Goal: Task Accomplishment & Management: Complete application form

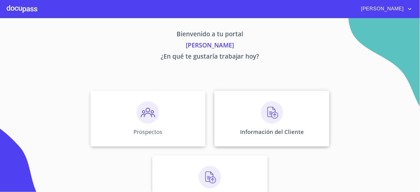
click at [297, 114] on div "Información del Cliente" at bounding box center [271, 119] width 115 height 56
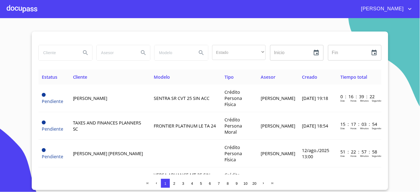
click at [58, 53] on input "search" at bounding box center [58, 52] width 38 height 15
type input "[PERSON_NAME]"
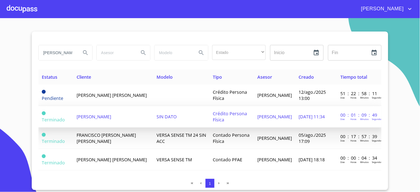
click at [111, 114] on span "[PERSON_NAME]" at bounding box center [94, 116] width 35 height 6
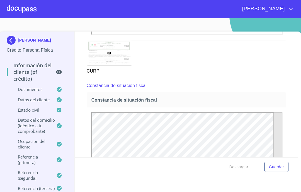
scroll to position [1400, 0]
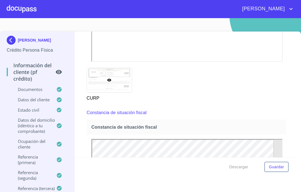
drag, startPoint x: 272, startPoint y: 143, endPoint x: 195, endPoint y: 110, distance: 84.2
click at [195, 110] on div "Constancia de situación fiscal" at bounding box center [186, 112] width 199 height 13
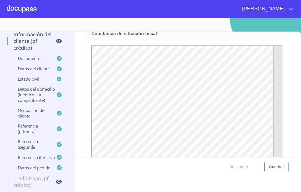
scroll to position [1462, 0]
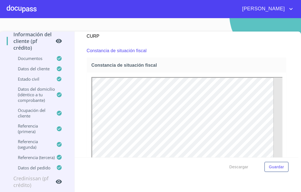
click at [146, 65] on div "Constancia de situación fiscal" at bounding box center [186, 65] width 199 height 15
click at [146, 62] on span "Constancia de situación fiscal" at bounding box center [187, 65] width 192 height 6
click at [255, 66] on div "Constancia de situación fiscal" at bounding box center [186, 65] width 199 height 15
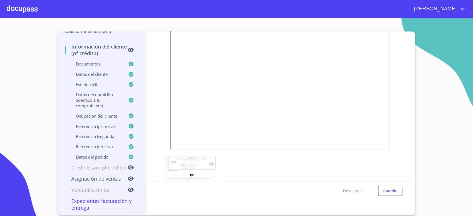
scroll to position [1489, 0]
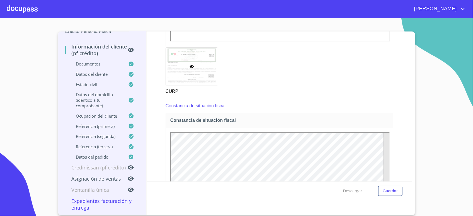
drag, startPoint x: 279, startPoint y: 120, endPoint x: 323, endPoint y: 123, distance: 43.5
click at [290, 121] on span "Constancia de situación fiscal" at bounding box center [280, 120] width 220 height 6
click at [214, 113] on div "Constancia de situación fiscal" at bounding box center [279, 120] width 227 height 15
click at [213, 106] on p "Constancia de situación fiscal" at bounding box center [195, 106] width 60 height 7
click at [212, 119] on span "Constancia de situación fiscal" at bounding box center [280, 120] width 220 height 6
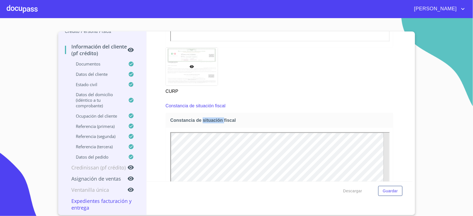
click at [212, 119] on span "Constancia de situación fiscal" at bounding box center [280, 120] width 220 height 6
click at [378, 125] on div "Constancia de situación fiscal" at bounding box center [279, 120] width 227 height 15
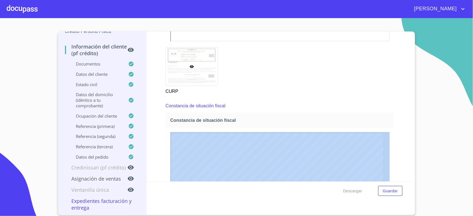
click at [378, 125] on div "Constancia de situación fiscal" at bounding box center [279, 120] width 227 height 15
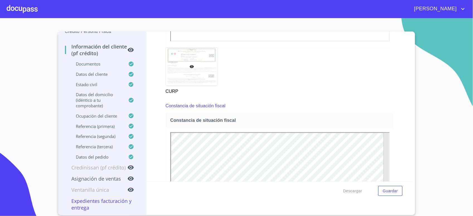
click at [28, 4] on div at bounding box center [22, 9] width 31 height 18
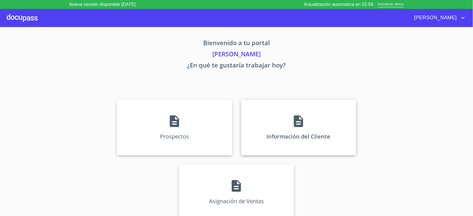
click at [260, 143] on div "Información del Cliente" at bounding box center [298, 127] width 115 height 56
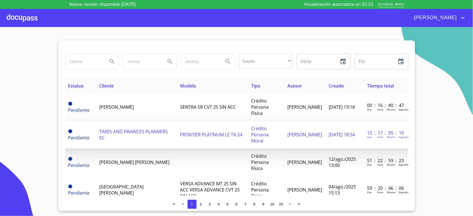
click at [136, 128] on span "TAXES AND FINANCES PLANNERS SC" at bounding box center [133, 134] width 69 height 12
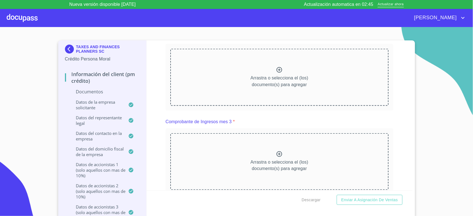
click at [228, 92] on div "Arrastra o selecciona el (los) documento(s) para agregar" at bounding box center [279, 77] width 218 height 57
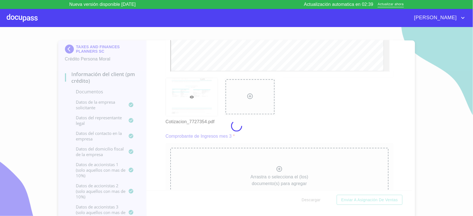
click at [21, 18] on div at bounding box center [22, 18] width 31 height 18
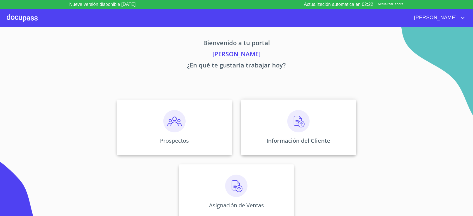
click at [326, 137] on p "Información del Cliente" at bounding box center [299, 141] width 64 height 8
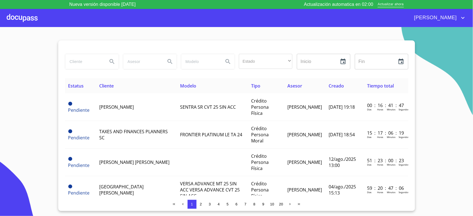
click at [81, 60] on input "search" at bounding box center [84, 61] width 38 height 15
type input "[PERSON_NAME]"
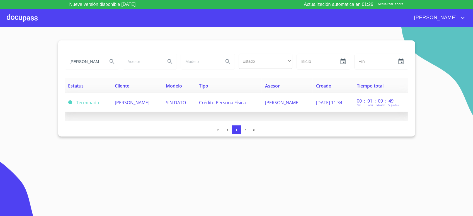
click at [174, 108] on td "SIN DATO" at bounding box center [178, 102] width 33 height 19
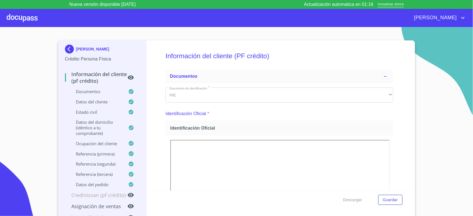
click at [372, 128] on span "Identificación Oficial" at bounding box center [280, 128] width 220 height 6
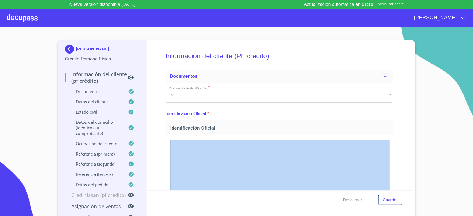
click at [372, 128] on span "Identificación Oficial" at bounding box center [280, 128] width 220 height 6
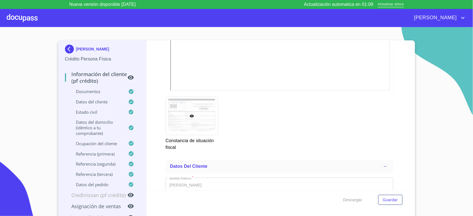
scroll to position [1706, 0]
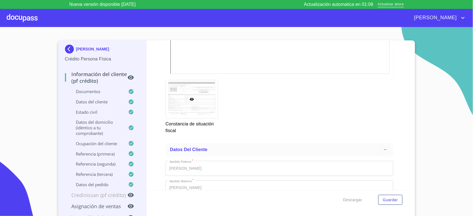
click at [194, 99] on div at bounding box center [192, 99] width 52 height 38
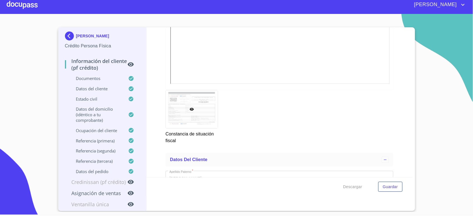
scroll to position [1695, 0]
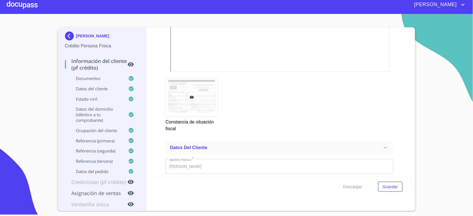
drag, startPoint x: 199, startPoint y: 104, endPoint x: 184, endPoint y: 134, distance: 33.9
click at [184, 134] on div "Constancia de situación fiscal" at bounding box center [191, 105] width 58 height 61
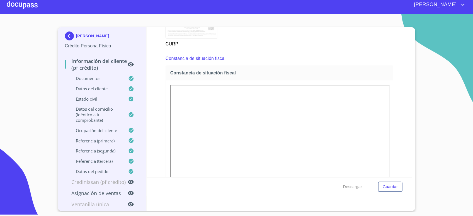
scroll to position [1521, 0]
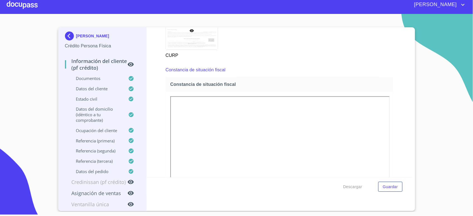
click at [370, 85] on span "Constancia de situación fiscal" at bounding box center [280, 84] width 220 height 6
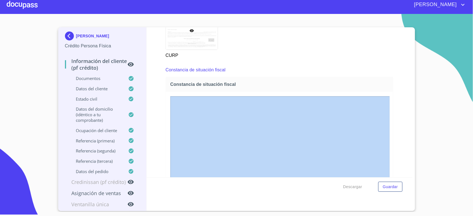
click at [370, 85] on span "Constancia de situación fiscal" at bounding box center [280, 84] width 220 height 6
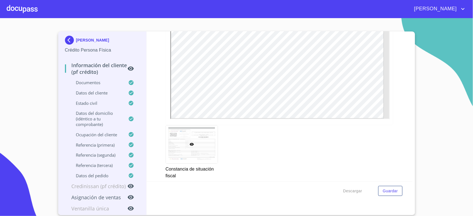
scroll to position [1637, 0]
